Goal: Find specific page/section: Find specific page/section

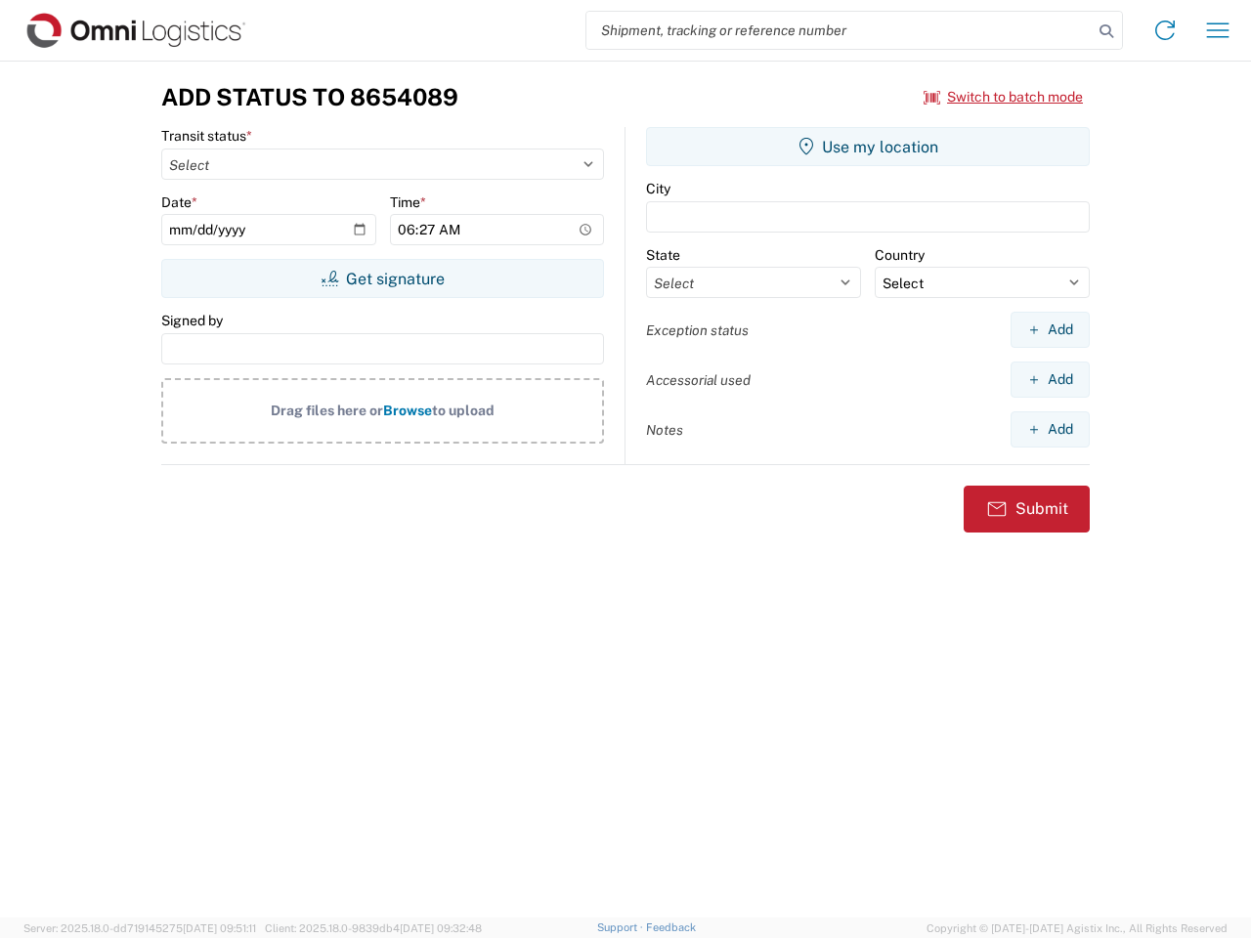
click at [839, 30] on input "search" at bounding box center [839, 30] width 506 height 37
click at [1106, 31] on icon at bounding box center [1105, 31] width 27 height 27
click at [1165, 30] on icon at bounding box center [1164, 30] width 31 height 31
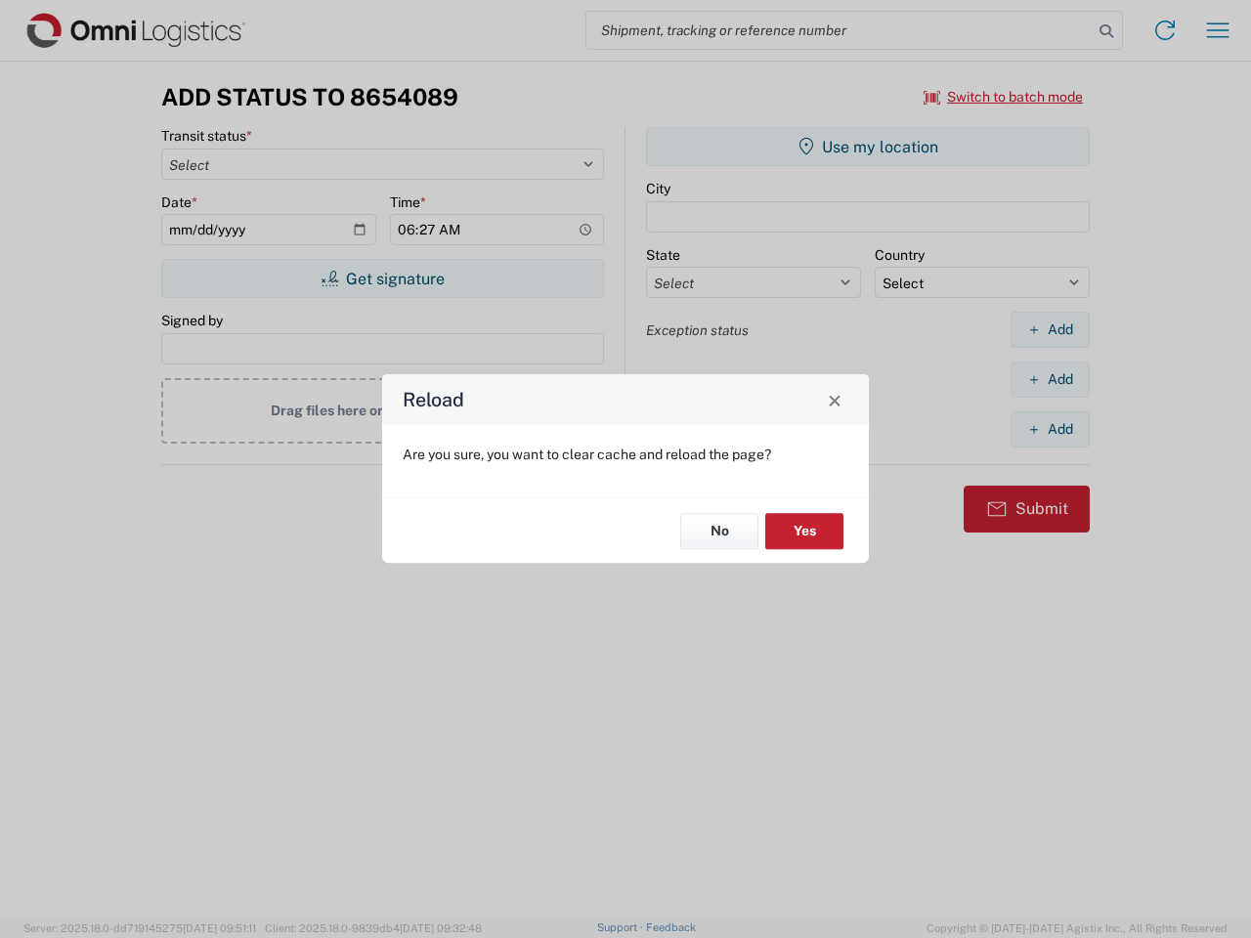
click at [1218, 30] on div "Reload Are you sure, you want to clear cache and reload the page? No Yes" at bounding box center [625, 469] width 1251 height 938
click at [1004, 97] on div "Reload Are you sure, you want to clear cache and reload the page? No Yes" at bounding box center [625, 469] width 1251 height 938
click at [382, 278] on div "Reload Are you sure, you want to clear cache and reload the page? No Yes" at bounding box center [625, 469] width 1251 height 938
click at [868, 147] on div "Reload Are you sure, you want to clear cache and reload the page? No Yes" at bounding box center [625, 469] width 1251 height 938
click at [1049, 329] on div "Reload Are you sure, you want to clear cache and reload the page? No Yes" at bounding box center [625, 469] width 1251 height 938
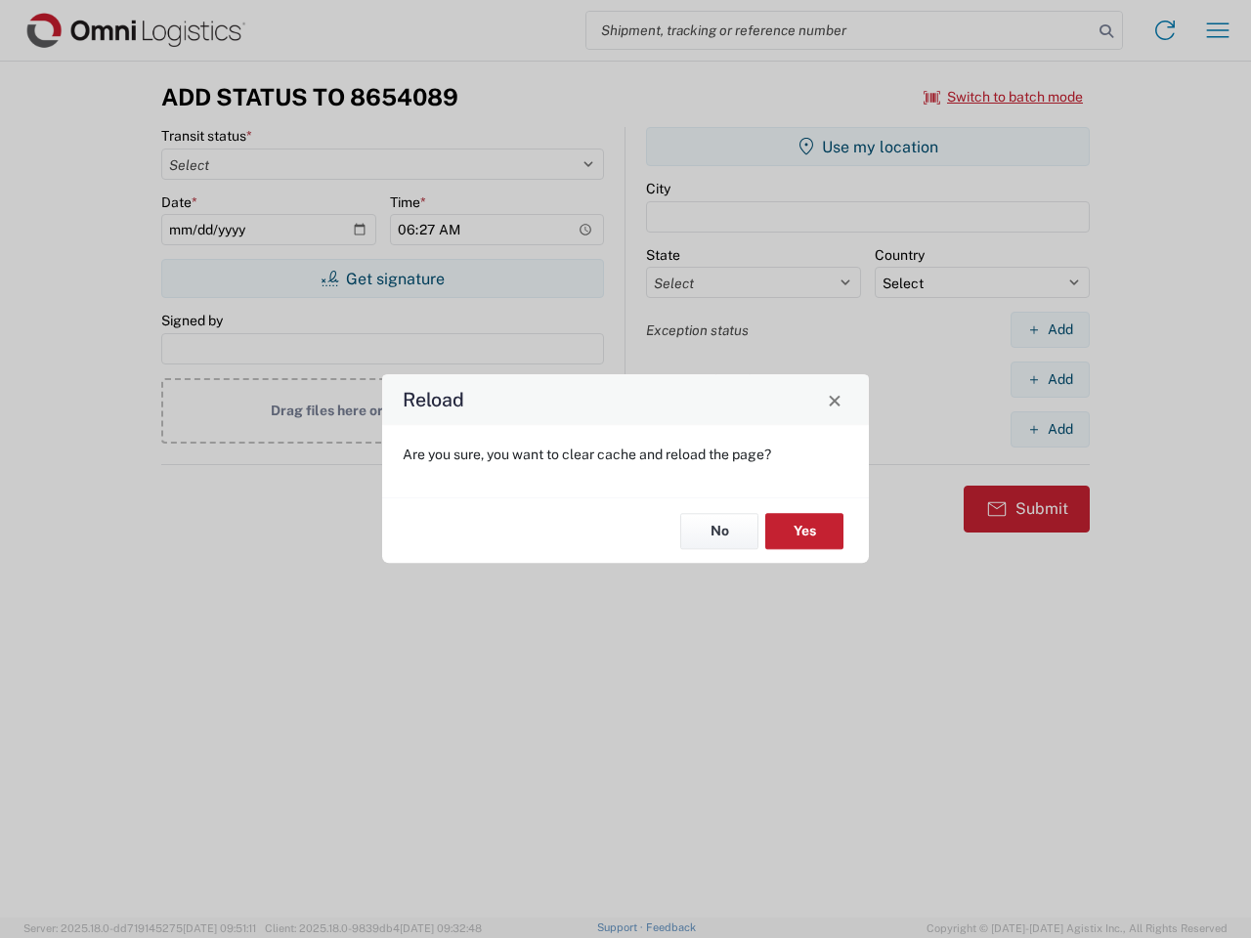
click at [1049, 379] on div "Reload Are you sure, you want to clear cache and reload the page? No Yes" at bounding box center [625, 469] width 1251 height 938
click at [1049, 429] on div "Reload Are you sure, you want to clear cache and reload the page? No Yes" at bounding box center [625, 469] width 1251 height 938
